Goal: Information Seeking & Learning: Check status

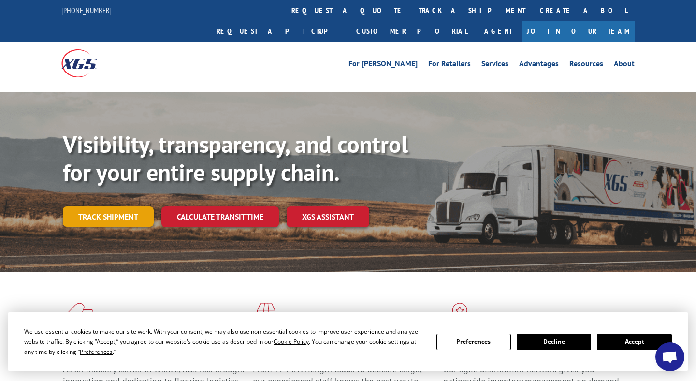
click at [134, 206] on link "Track shipment" at bounding box center [108, 216] width 91 height 20
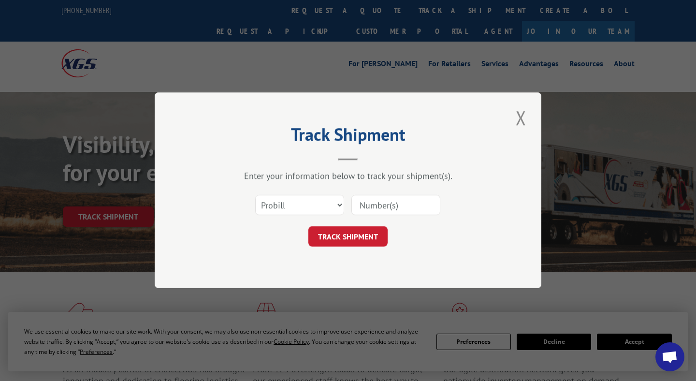
click at [390, 205] on input at bounding box center [396, 205] width 89 height 20
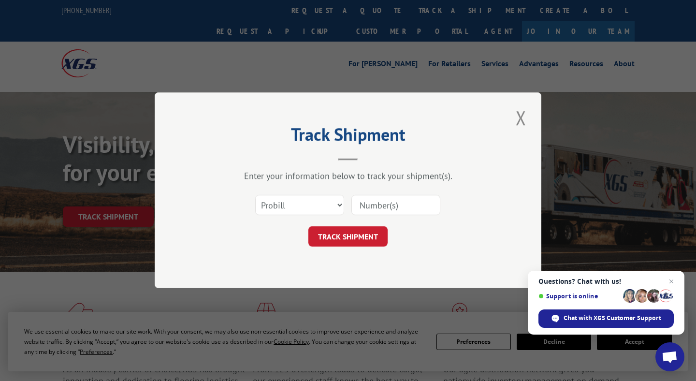
paste input "908669"
type input "908669"
click at [292, 215] on select "Select category... Probill BOL PO" at bounding box center [299, 205] width 89 height 20
select select "bol"
click at [255, 195] on select "Select category... Probill BOL PO" at bounding box center [299, 205] width 89 height 20
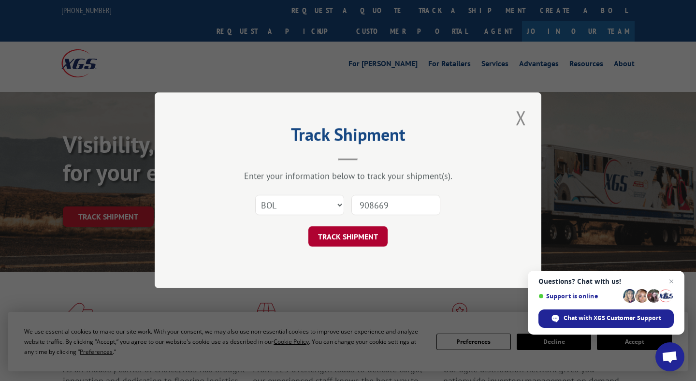
click at [349, 233] on button "TRACK SHIPMENT" at bounding box center [347, 237] width 79 height 20
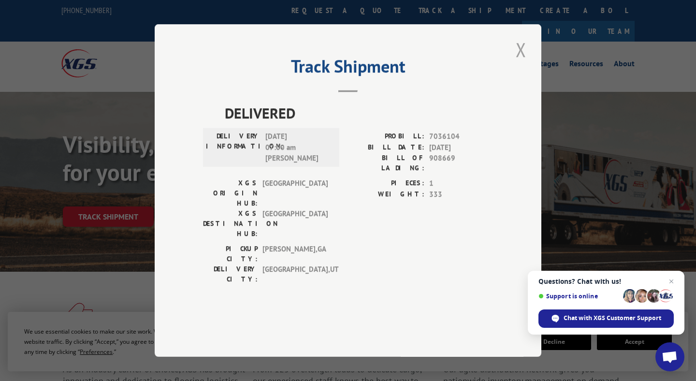
click at [522, 63] on button "Close modal" at bounding box center [521, 49] width 16 height 27
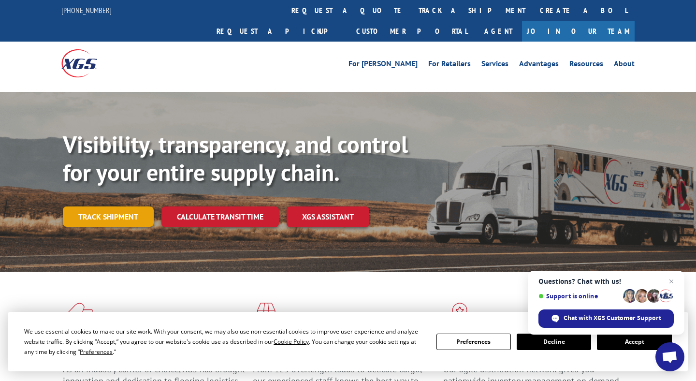
click at [119, 206] on link "Track shipment" at bounding box center [108, 216] width 91 height 20
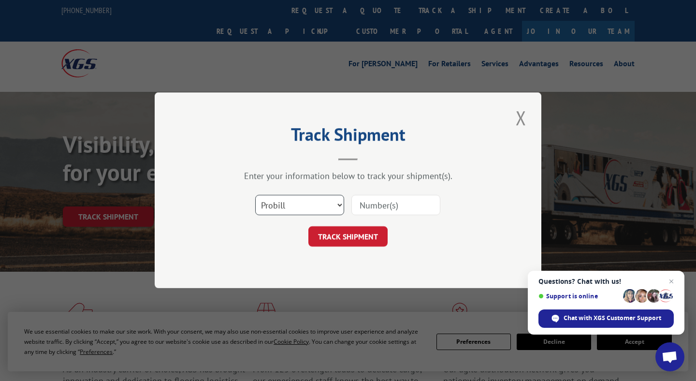
click at [315, 204] on select "Select category... Probill BOL PO" at bounding box center [299, 205] width 89 height 20
select select "bol"
click at [255, 195] on select "Select category... Probill BOL PO" at bounding box center [299, 205] width 89 height 20
click at [394, 203] on input at bounding box center [396, 205] width 89 height 20
paste input "908669"
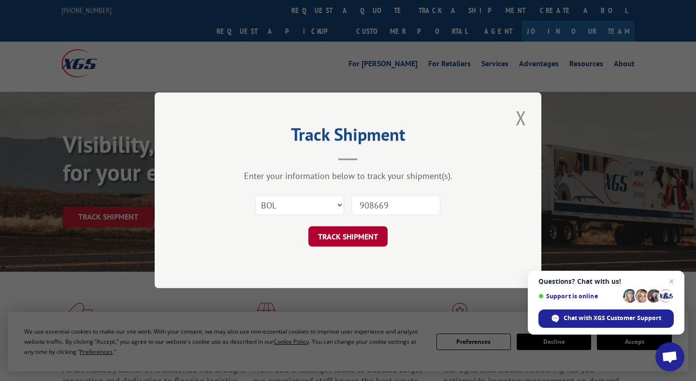
type input "908669"
click at [343, 244] on button "TRACK SHIPMENT" at bounding box center [347, 237] width 79 height 20
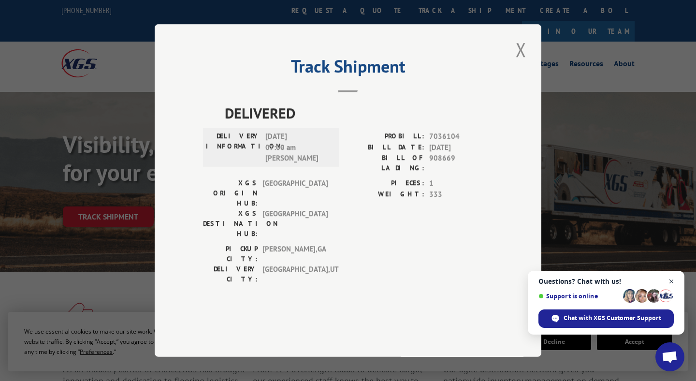
click at [673, 280] on span "Open chat" at bounding box center [672, 282] width 12 height 12
